Goal: Information Seeking & Learning: Understand process/instructions

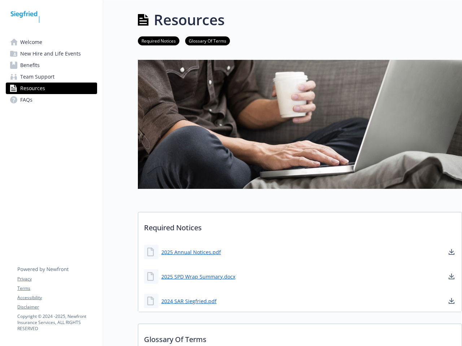
click at [231, 173] on img at bounding box center [300, 124] width 324 height 129
click at [57, 298] on link "Accessibility" at bounding box center [56, 298] width 79 height 6
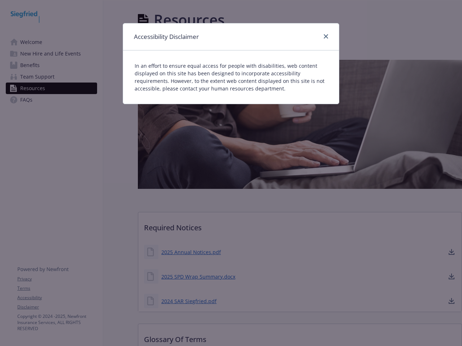
click at [57, 307] on div "Accessibility Disclaimer In an effort to ensure equal access for people with di…" at bounding box center [231, 173] width 462 height 346
click at [191, 252] on div "Accessibility Disclaimer In an effort to ensure equal access for people with di…" at bounding box center [231, 173] width 462 height 346
